Goal: Task Accomplishment & Management: Manage account settings

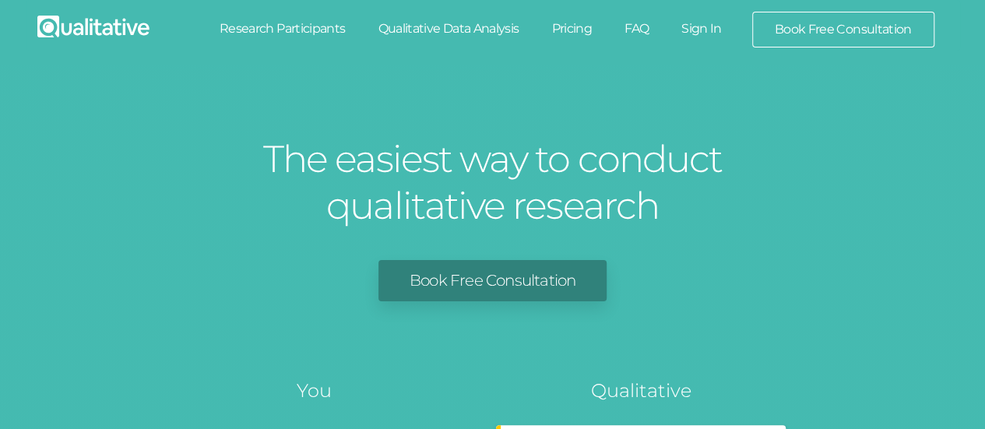
click at [715, 26] on link "Sign In" at bounding box center [701, 29] width 73 height 34
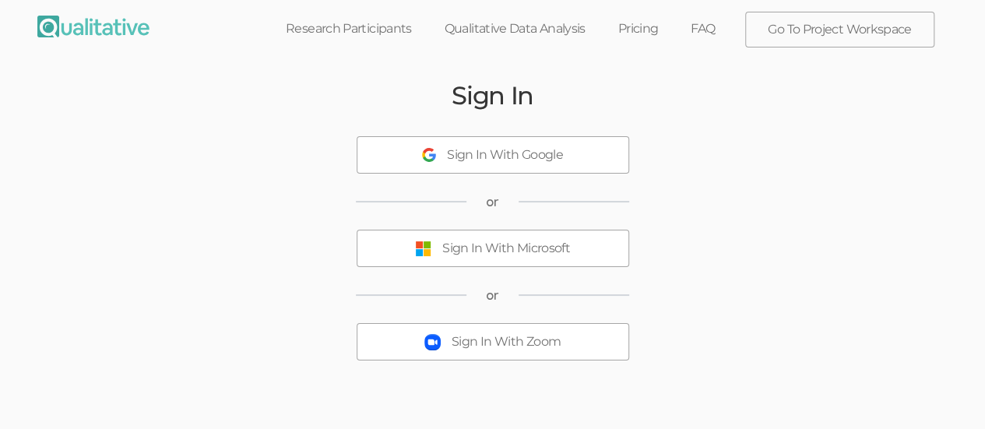
click at [553, 247] on div "Sign In With Microsoft" at bounding box center [506, 249] width 128 height 18
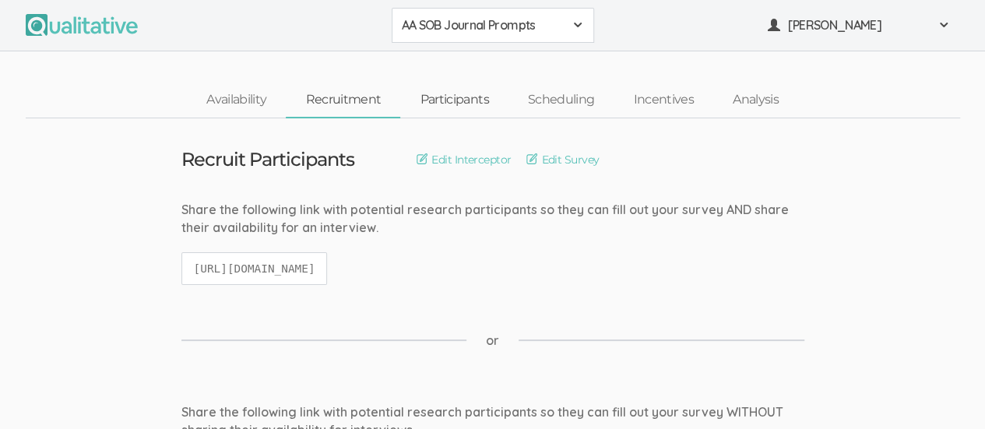
click at [463, 102] on link "Participants" at bounding box center [453, 99] width 107 height 33
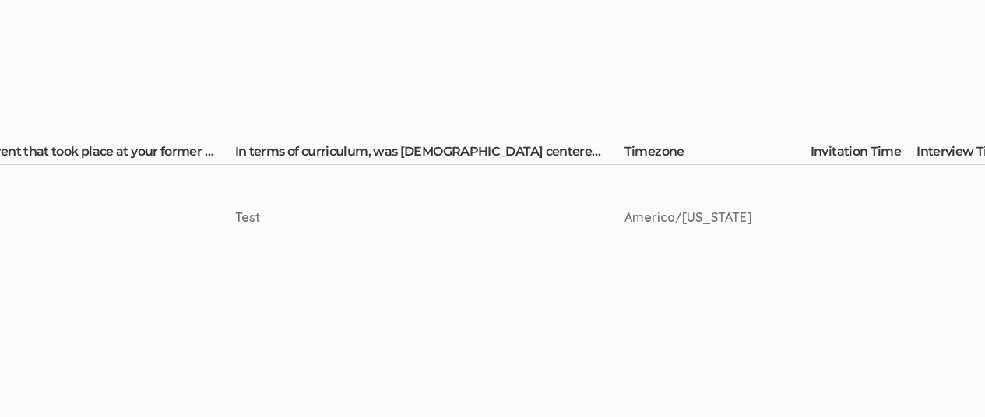
scroll to position [307, 2303]
